Goal: Task Accomplishment & Management: Use online tool/utility

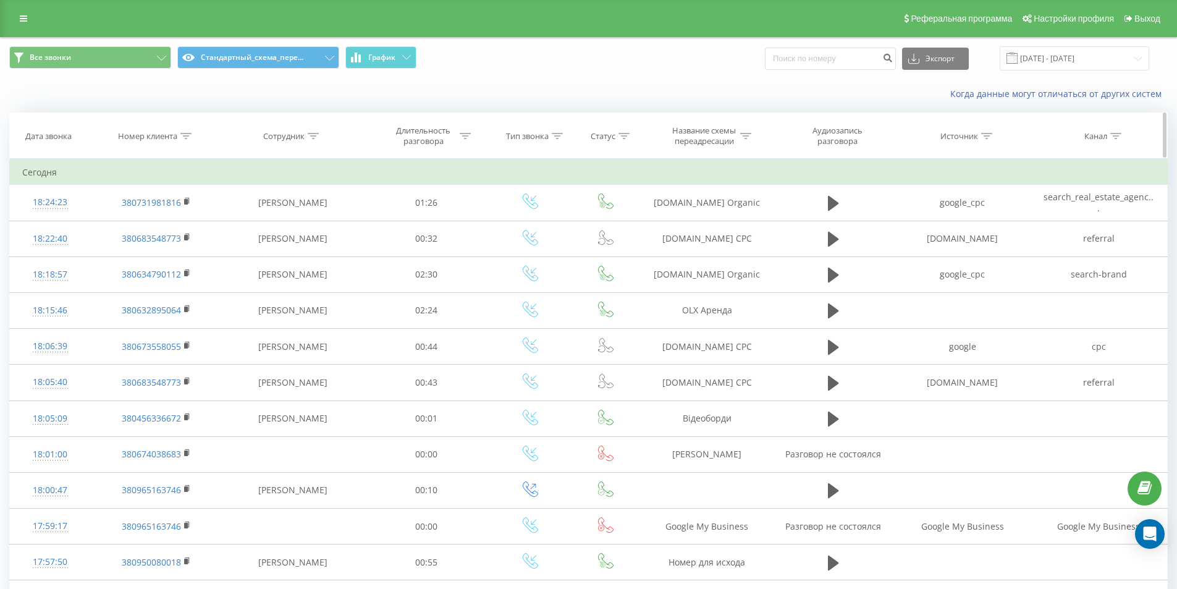
drag, startPoint x: 185, startPoint y: 129, endPoint x: 184, endPoint y: 144, distance: 14.9
click at [185, 130] on th "Номер клиента" at bounding box center [156, 136] width 132 height 46
click at [184, 140] on div at bounding box center [185, 136] width 11 height 10
click at [180, 218] on input "text" at bounding box center [156, 225] width 109 height 22
paste input "380509285096"
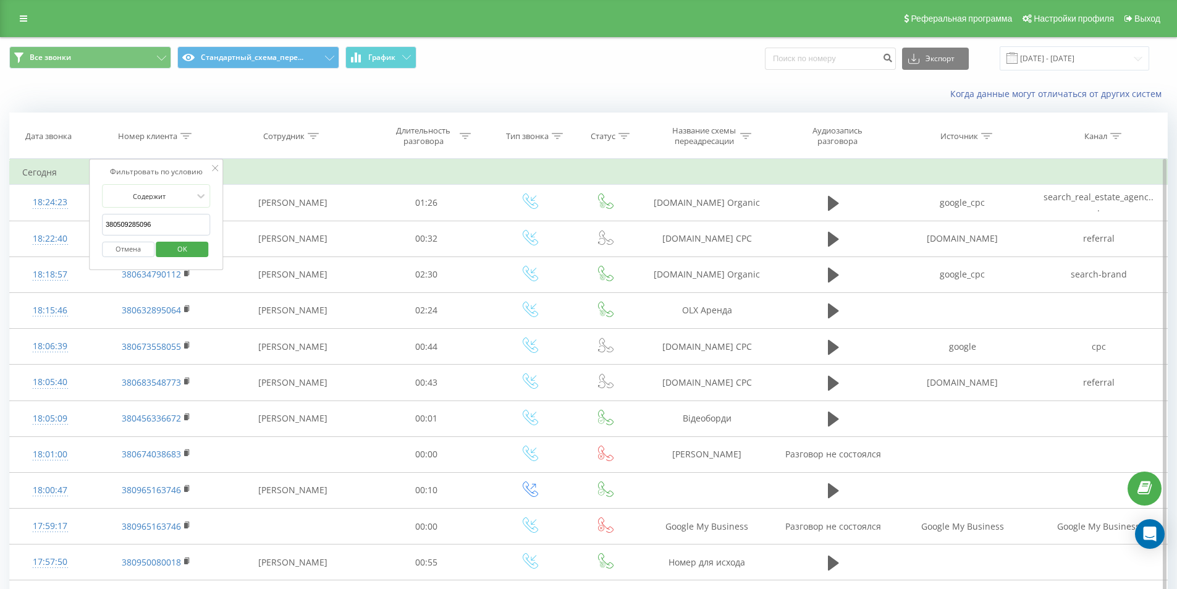
click button "OK" at bounding box center [182, 248] width 52 height 15
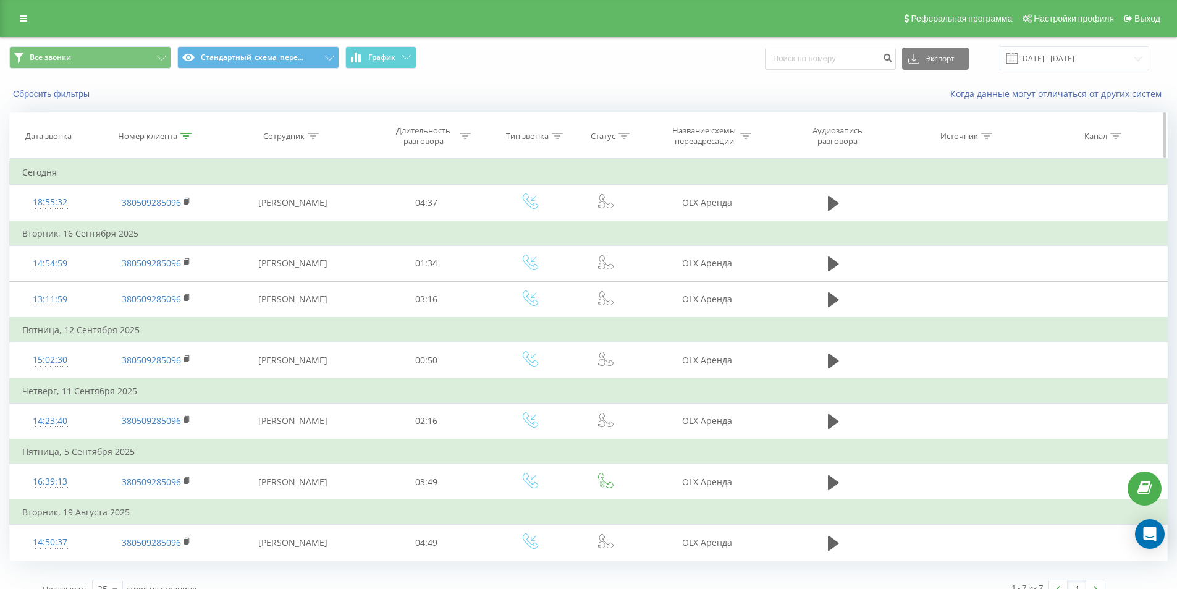
click at [185, 134] on icon at bounding box center [185, 136] width 11 height 6
click at [67, 190] on table "Фильтровать по условию Содержит 380509285096 Отмена OK Фильтровать по условию С…" at bounding box center [588, 359] width 1158 height 401
paste input "632322774"
type input "380632322774"
click button "OK" at bounding box center [182, 248] width 52 height 15
